Goal: Task Accomplishment & Management: Manage account settings

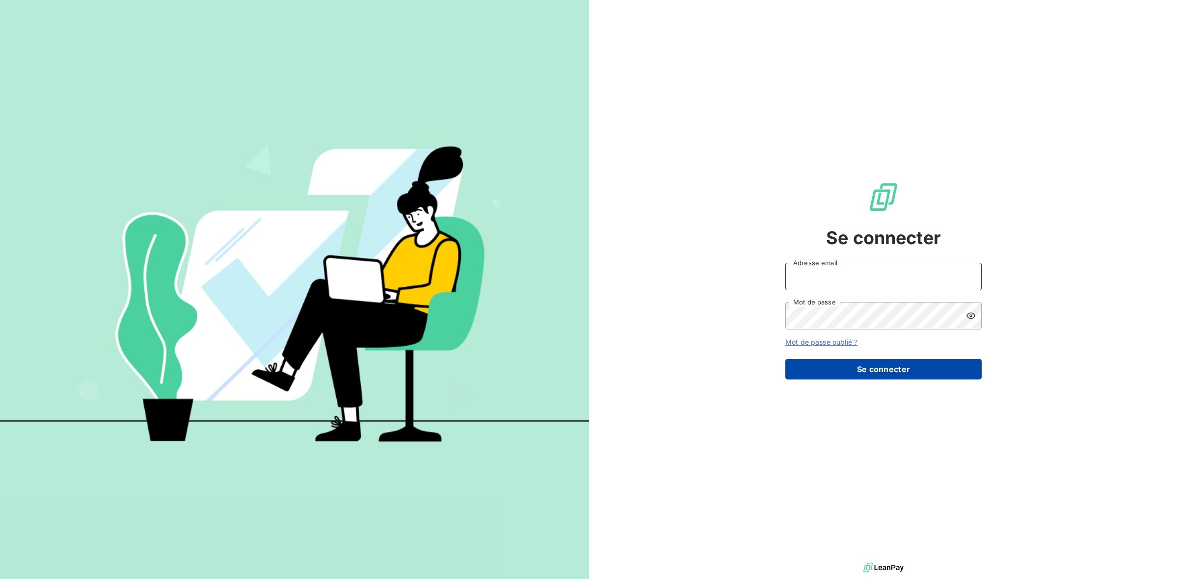
type input "[PERSON_NAME][EMAIL_ADDRESS][DOMAIN_NAME]"
click at [868, 362] on button "Se connecter" at bounding box center [883, 369] width 196 height 21
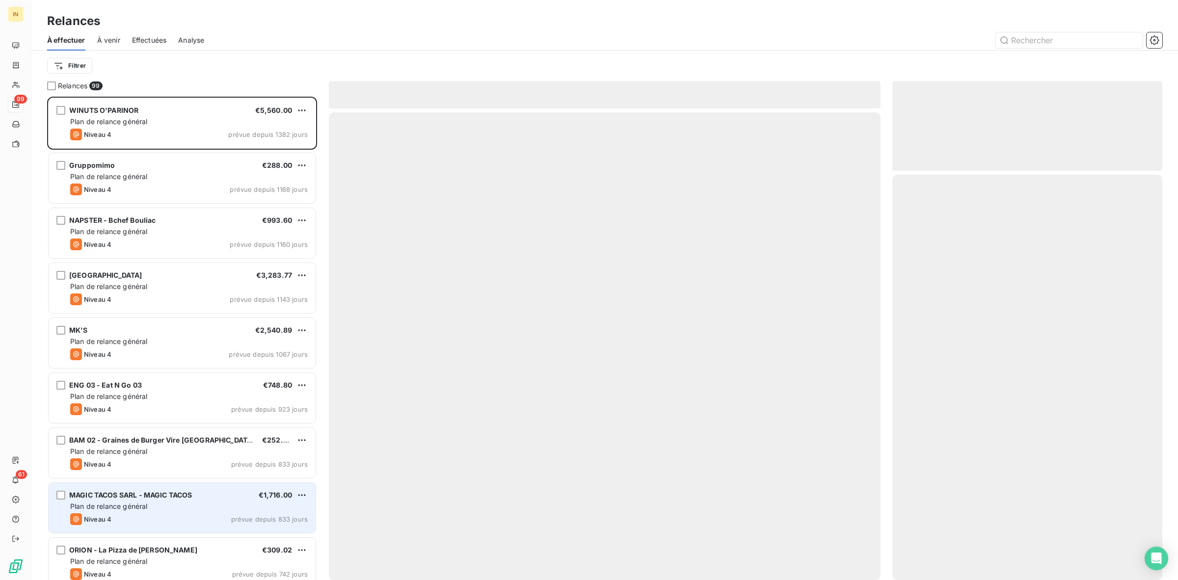
scroll to position [474, 261]
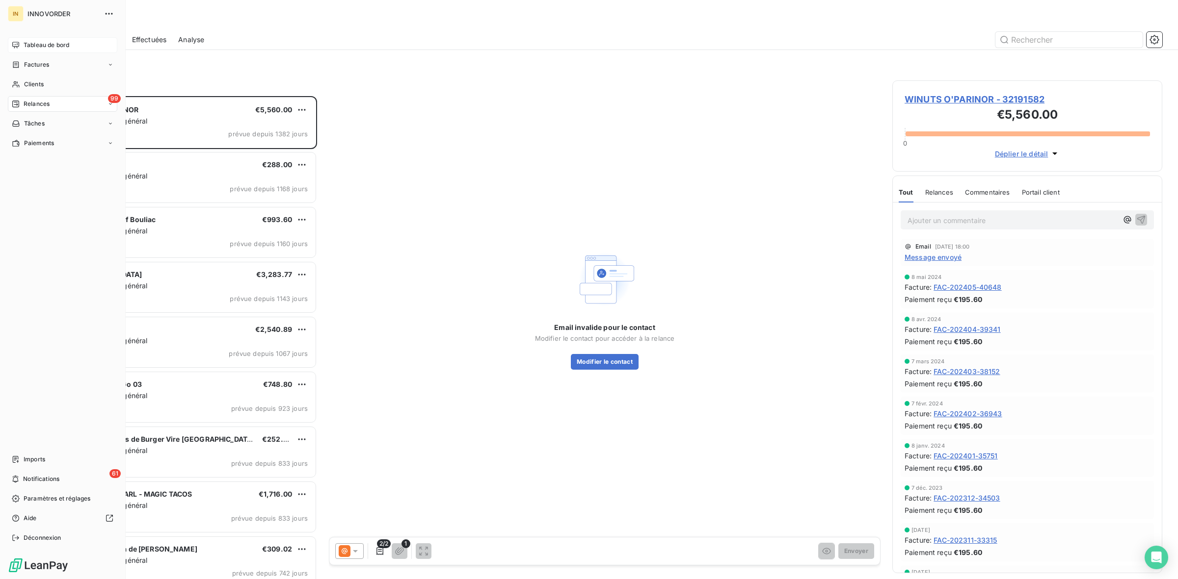
click at [17, 43] on icon at bounding box center [16, 45] width 8 height 8
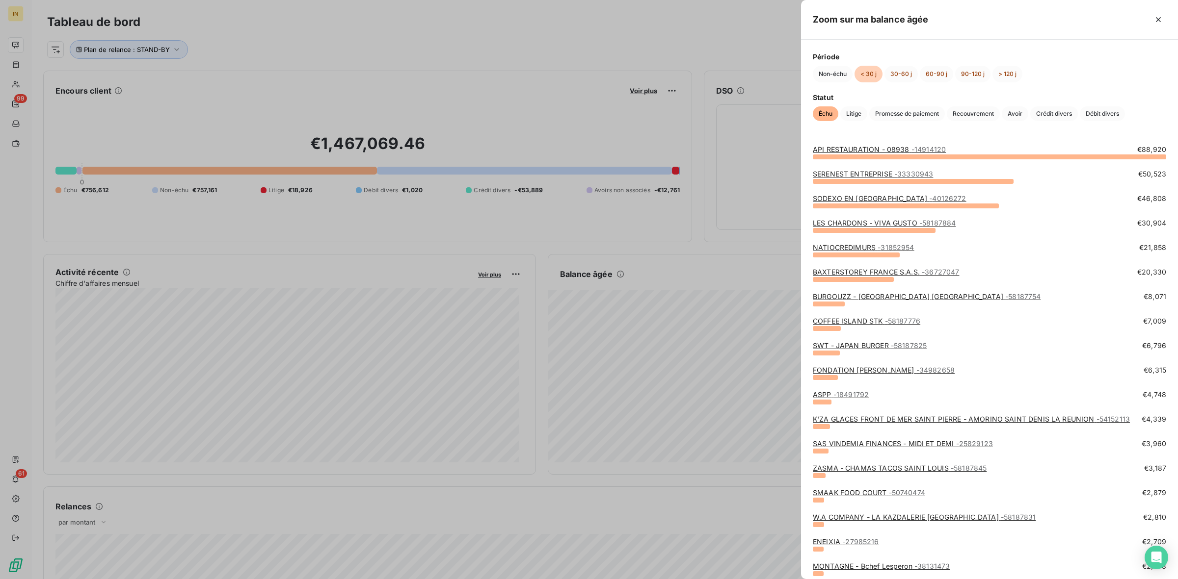
click at [542, 469] on div at bounding box center [589, 289] width 1178 height 579
